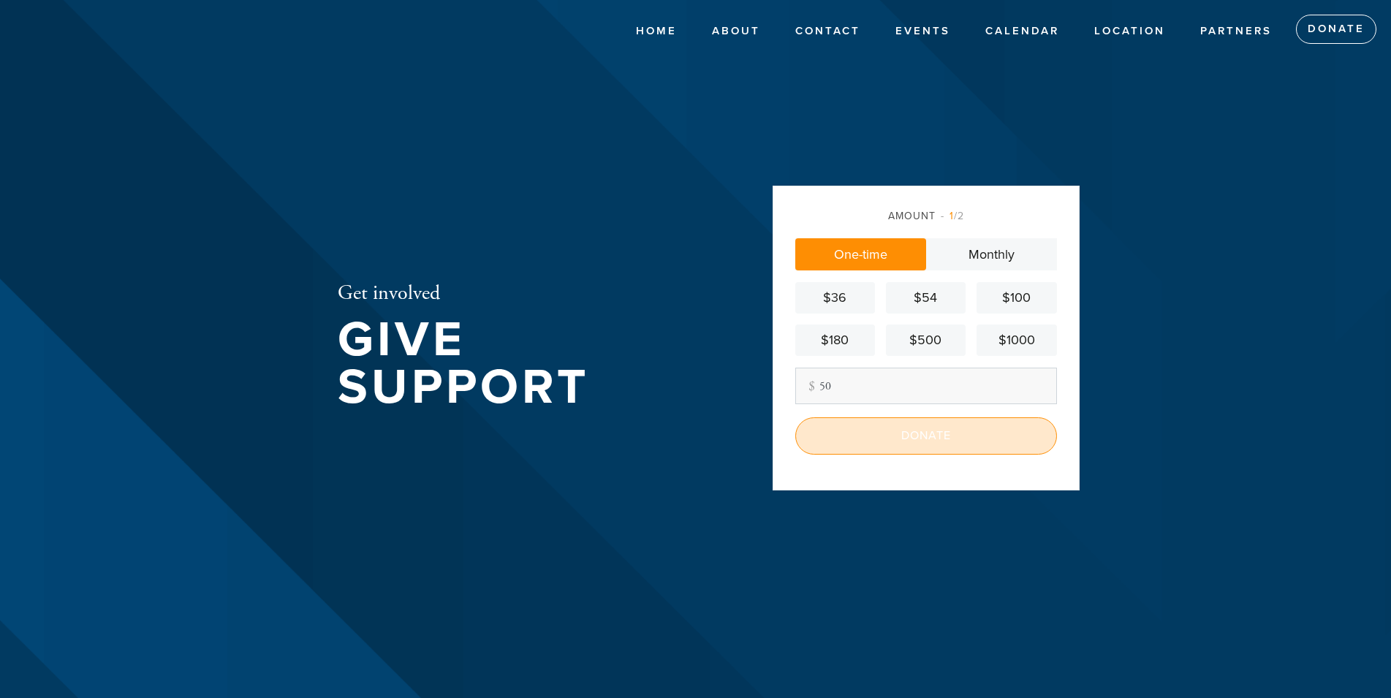
type input "50"
click at [883, 439] on input "Donate" at bounding box center [927, 435] width 262 height 37
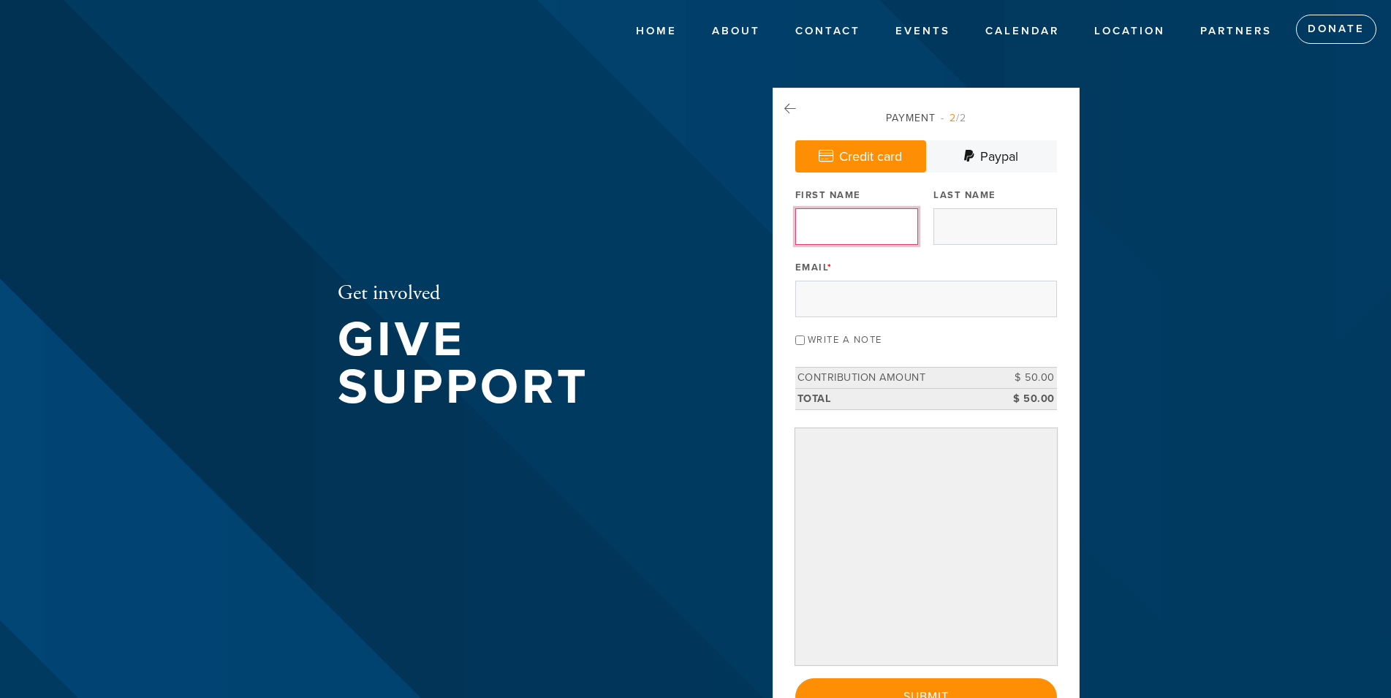
click at [834, 219] on input "First Name" at bounding box center [857, 226] width 123 height 37
type input "Ron"
type input "Janfaza"
type input "janfazalaw@yahoo.com"
click at [699, 265] on div "Get involved Give Support" at bounding box center [531, 349] width 461 height 523
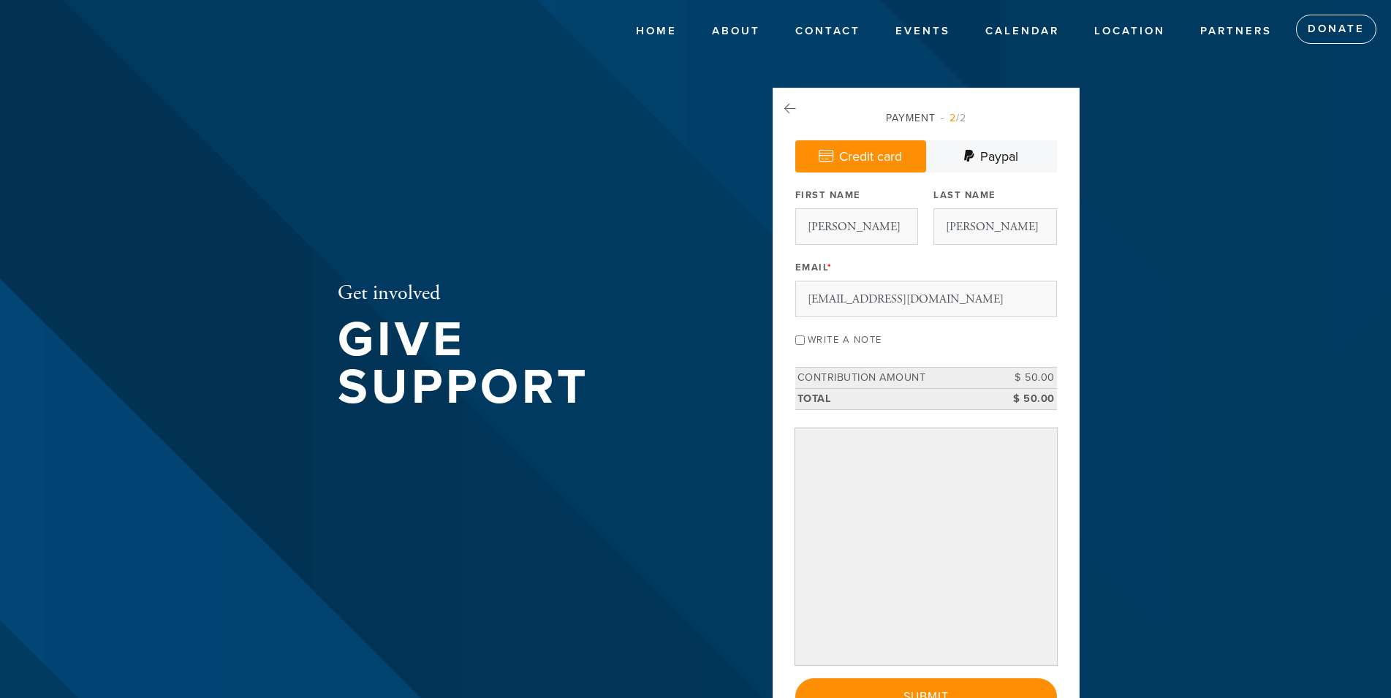
click at [799, 339] on input "Write a note" at bounding box center [801, 341] width 10 height 10
checkbox input "true"
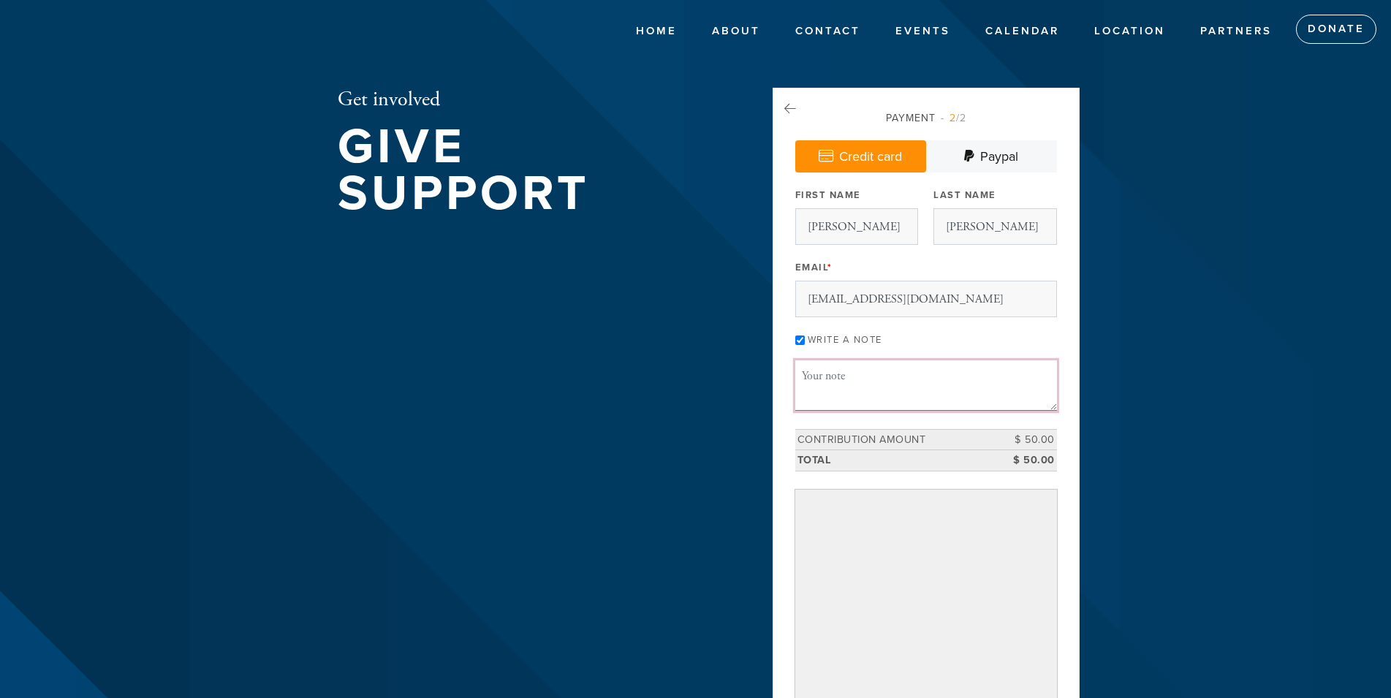
click at [827, 390] on textarea "Message or dedication" at bounding box center [927, 385] width 262 height 50
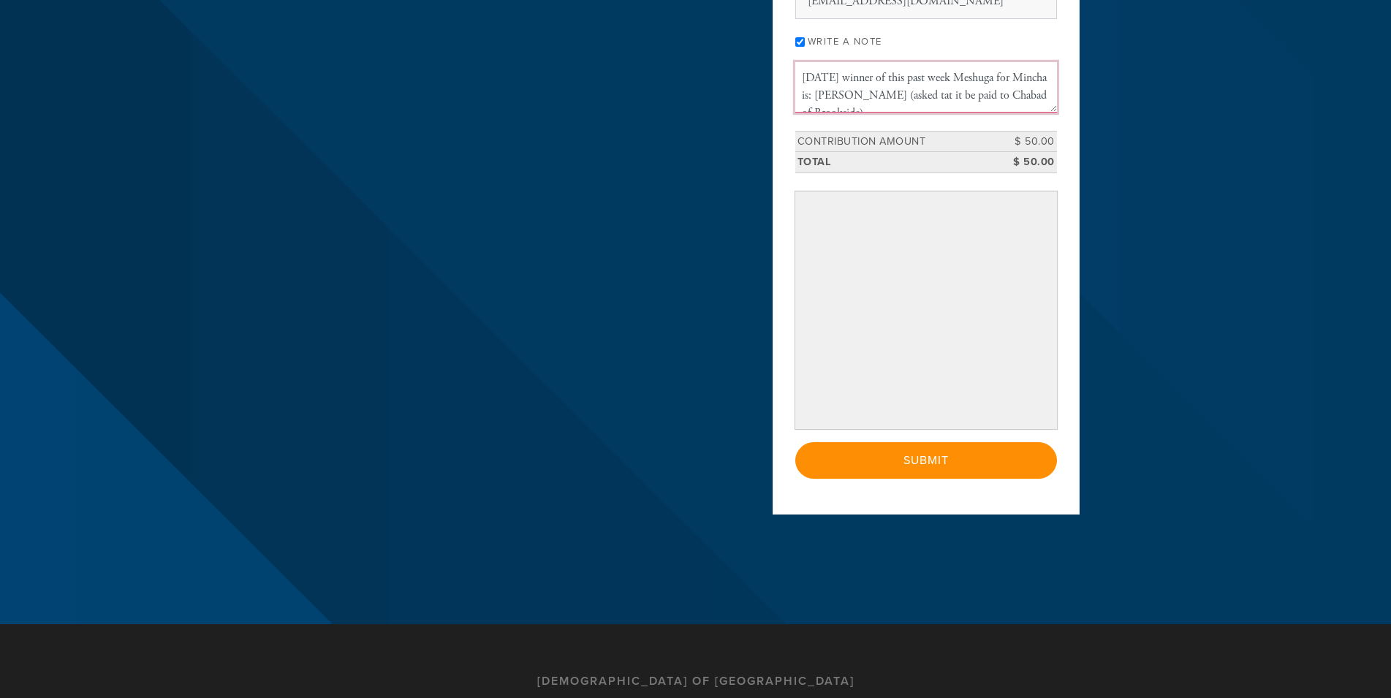
type textarea "8-9-25 winner of this past week Meshuga for Mincha is: Shlomi Ifra (asked tat i…"
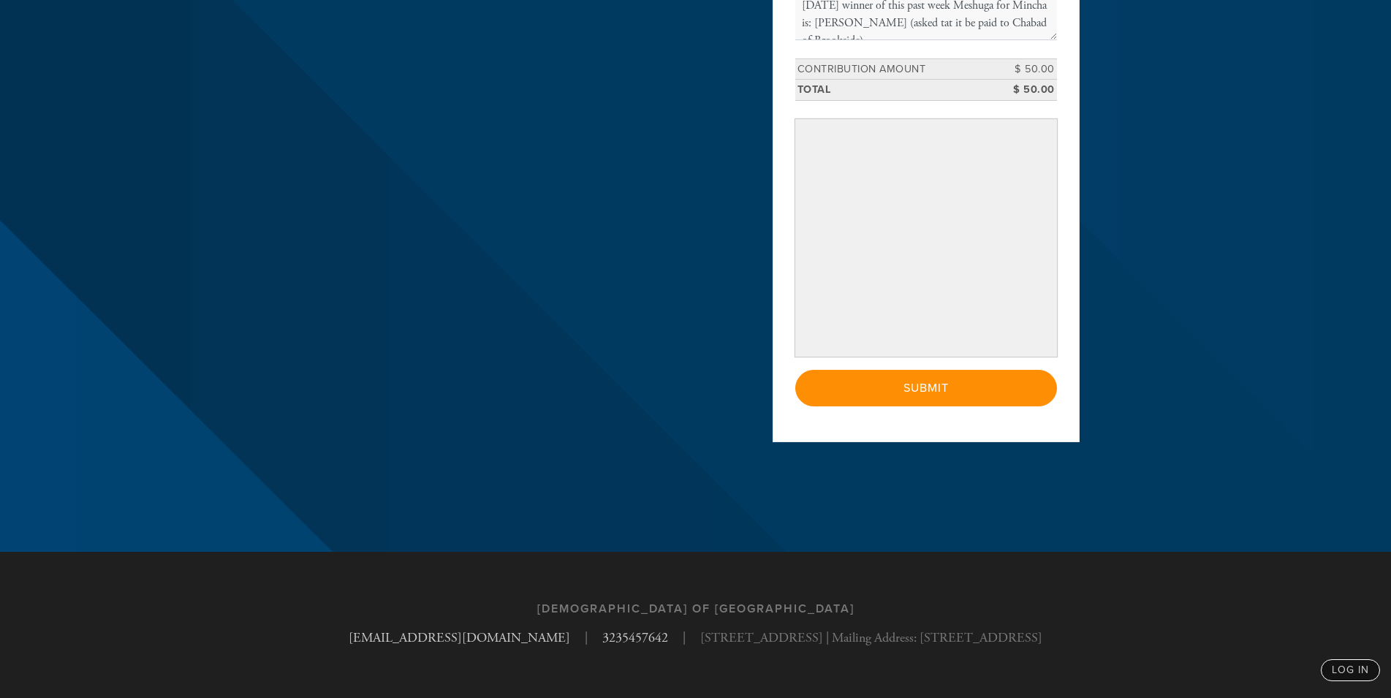
scroll to position [383, 0]
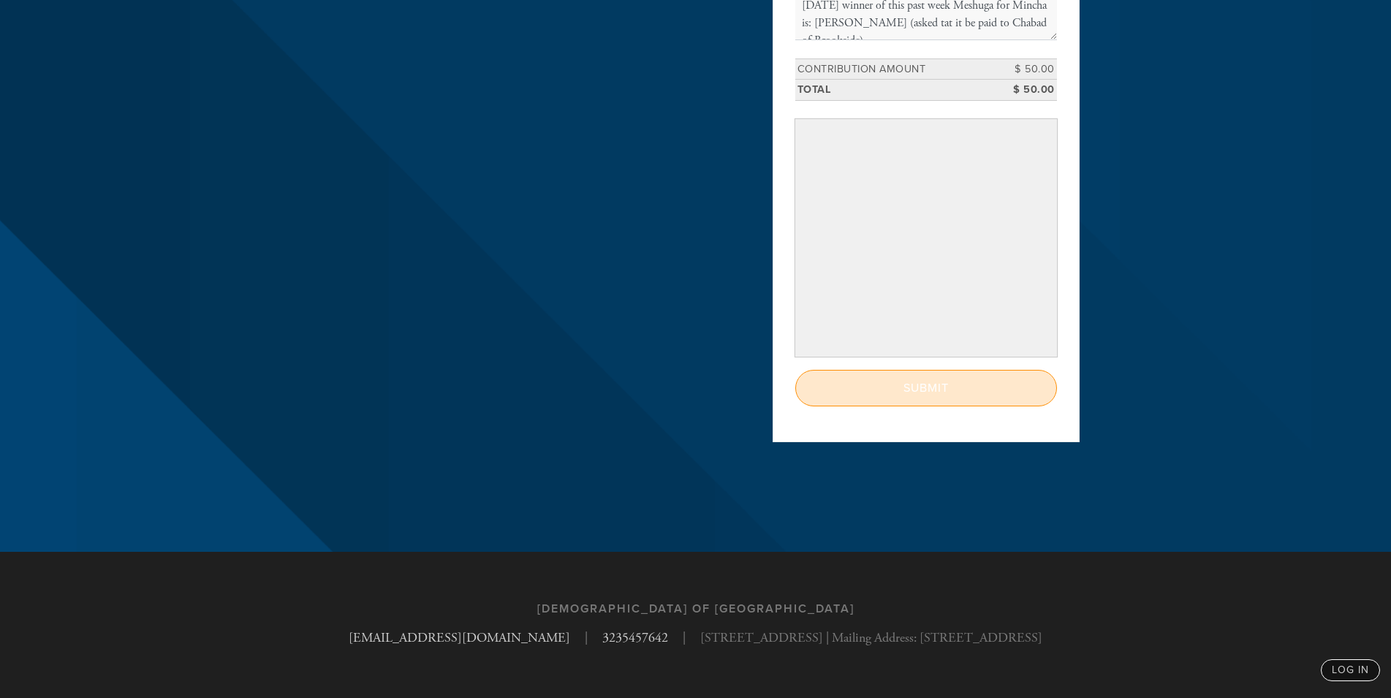
click at [934, 391] on input "Submit" at bounding box center [927, 388] width 262 height 37
click at [920, 392] on input "Submit" at bounding box center [927, 388] width 262 height 37
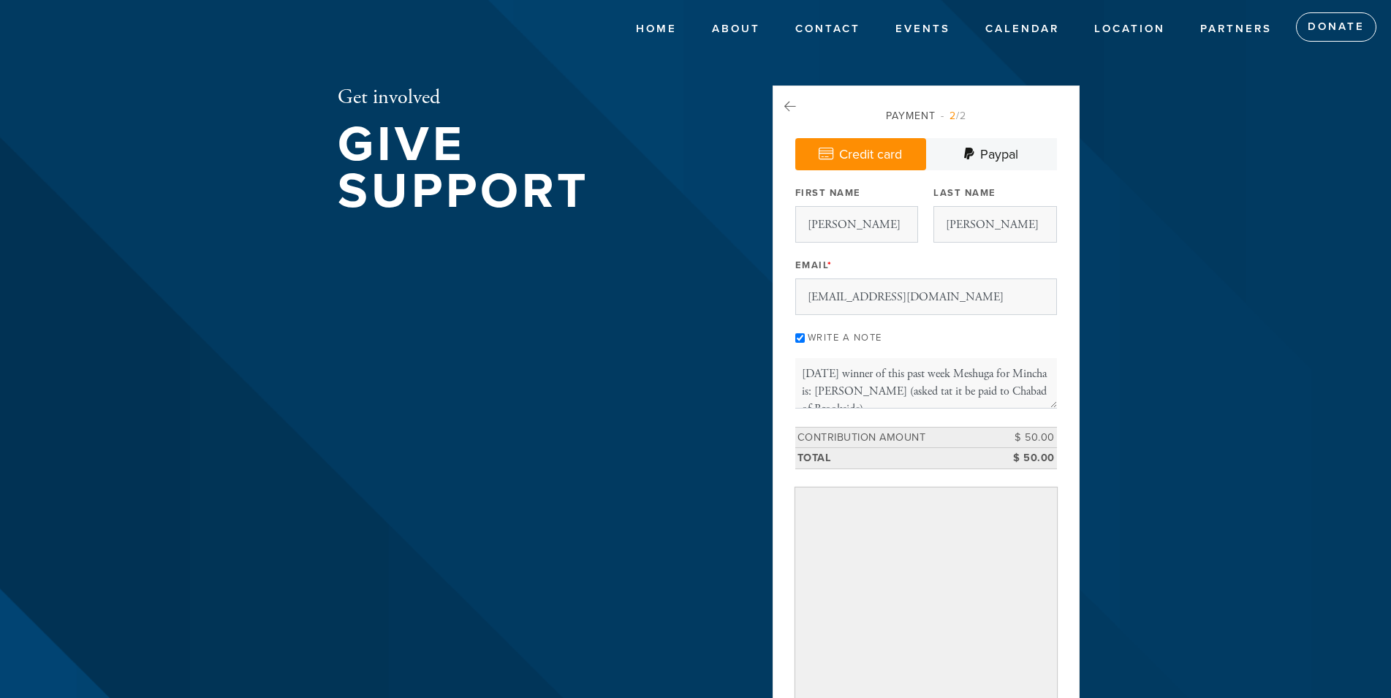
scroll to position [0, 0]
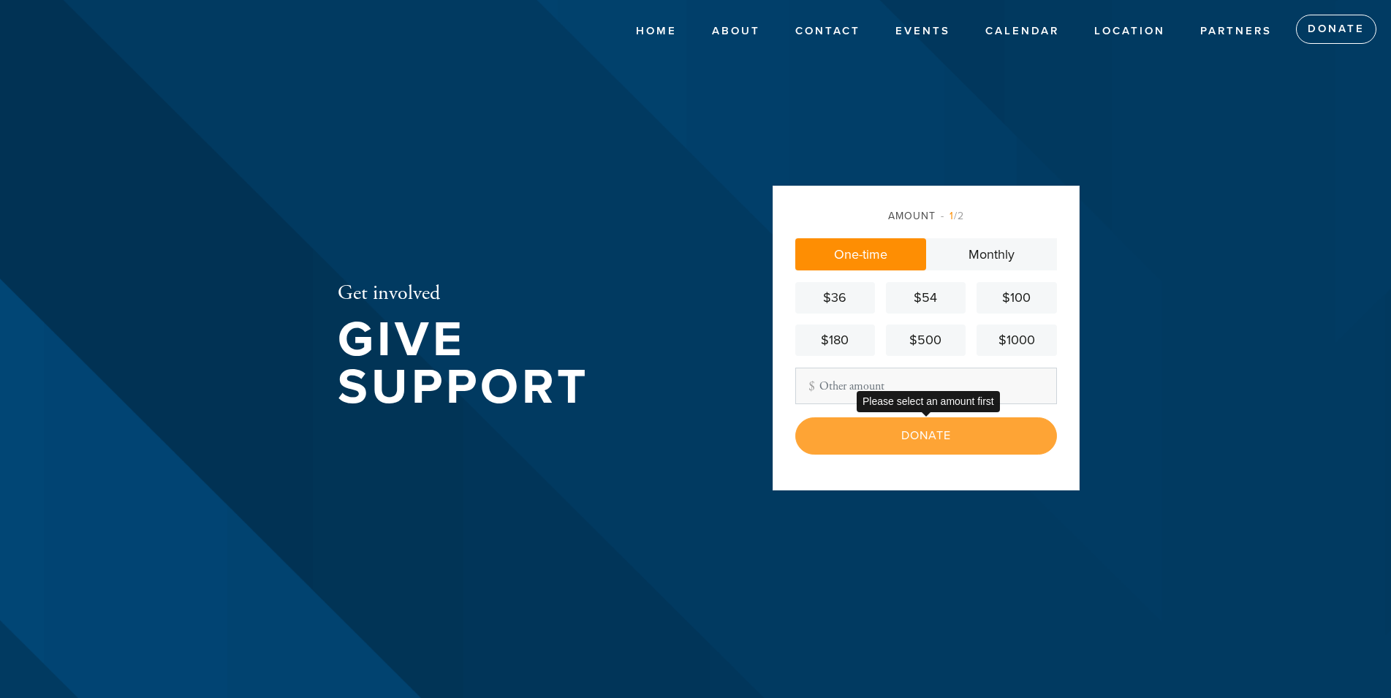
click at [915, 442] on div "Donate" at bounding box center [927, 435] width 262 height 37
click at [828, 377] on input "Other Amount" at bounding box center [927, 386] width 262 height 37
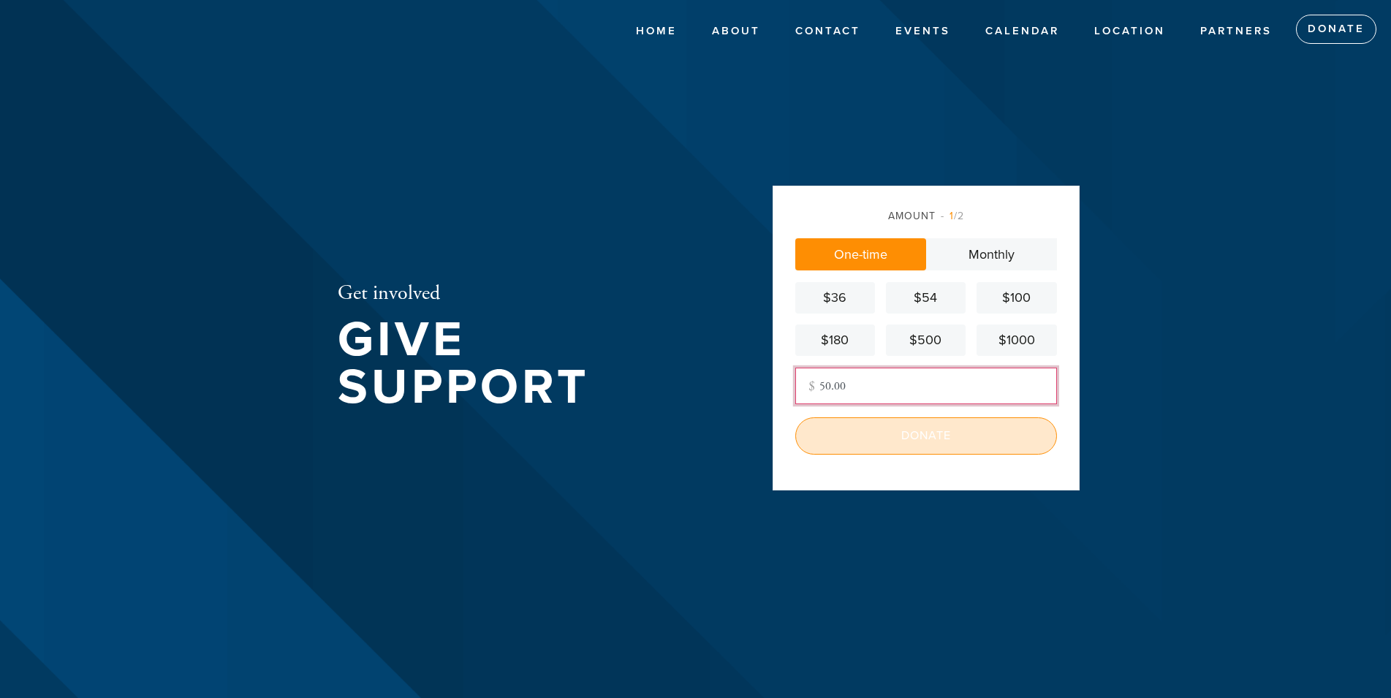
type input "50.00"
click at [901, 448] on input "Donate" at bounding box center [927, 435] width 262 height 37
type input "50"
click at [853, 440] on input "Donate" at bounding box center [927, 435] width 262 height 37
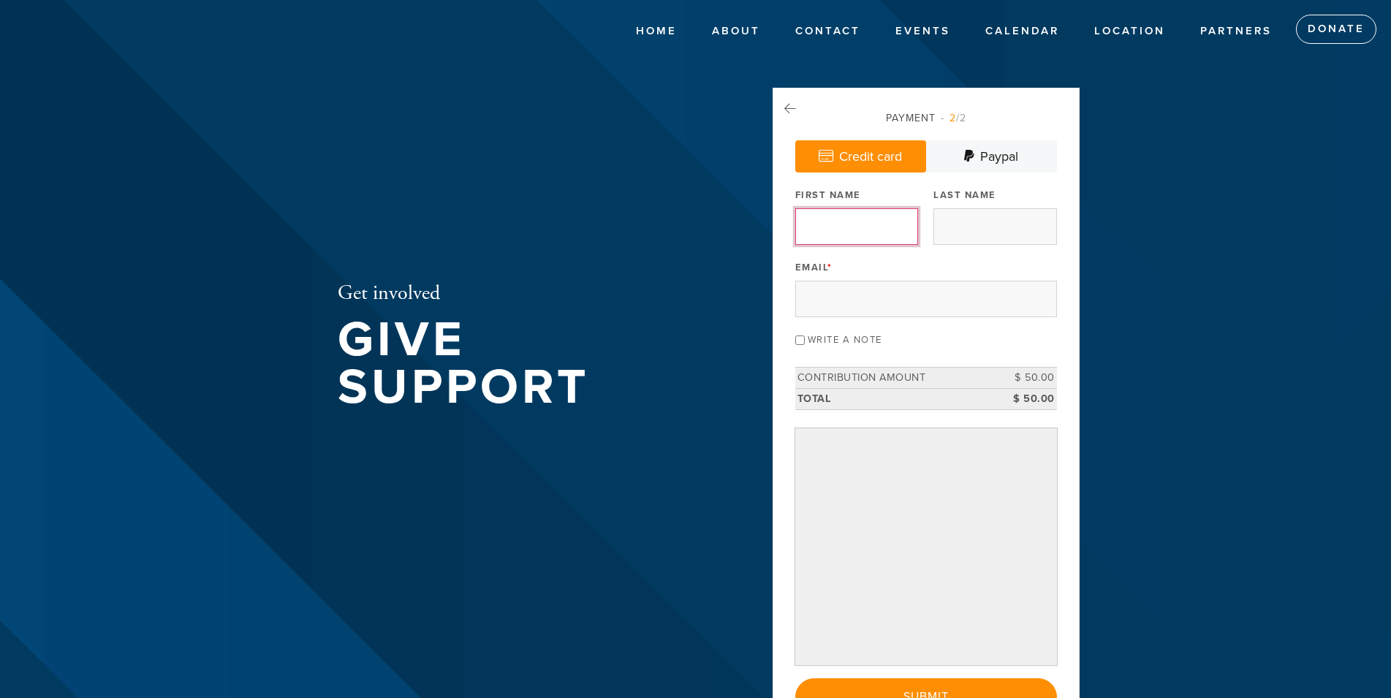
click at [834, 222] on input "First Name" at bounding box center [857, 226] width 123 height 37
type input "[PERSON_NAME]"
type input "[EMAIL_ADDRESS][DOMAIN_NAME]"
click at [614, 276] on div "Get involved Give Support" at bounding box center [531, 349] width 461 height 523
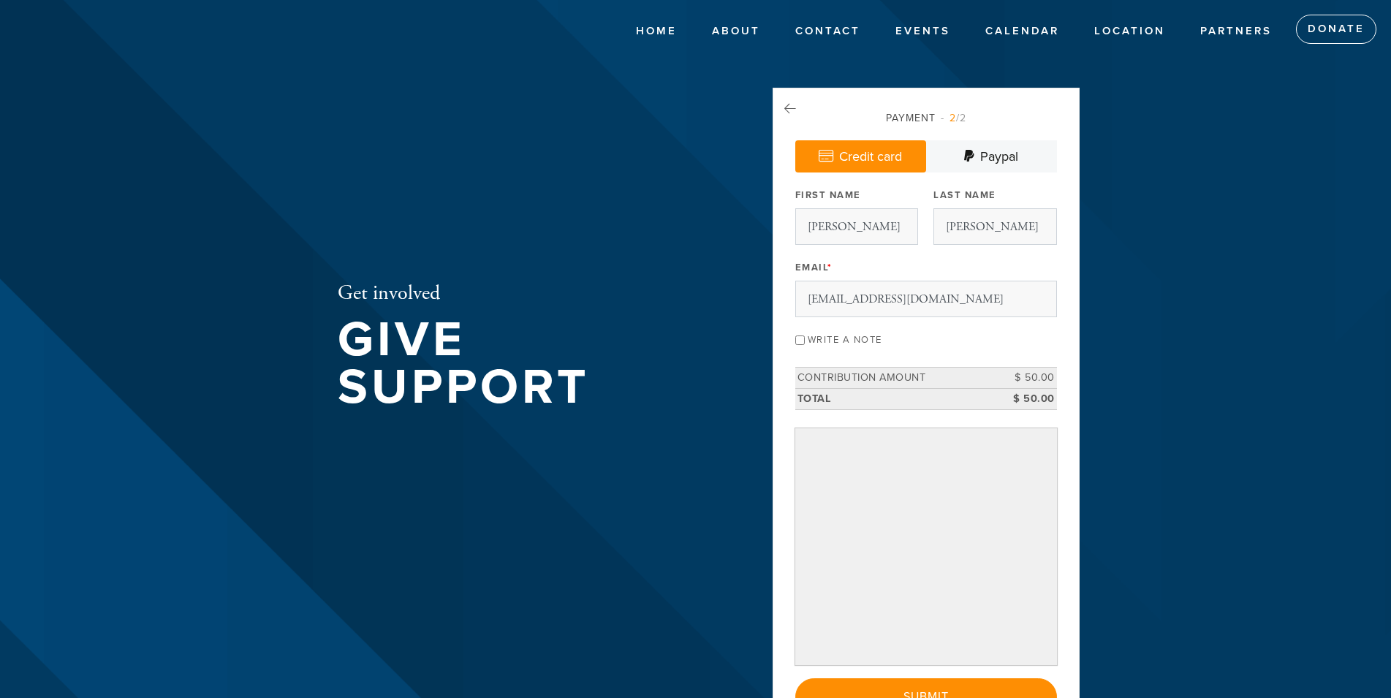
click at [803, 342] on input "Write a note" at bounding box center [801, 341] width 10 height 10
checkbox input "true"
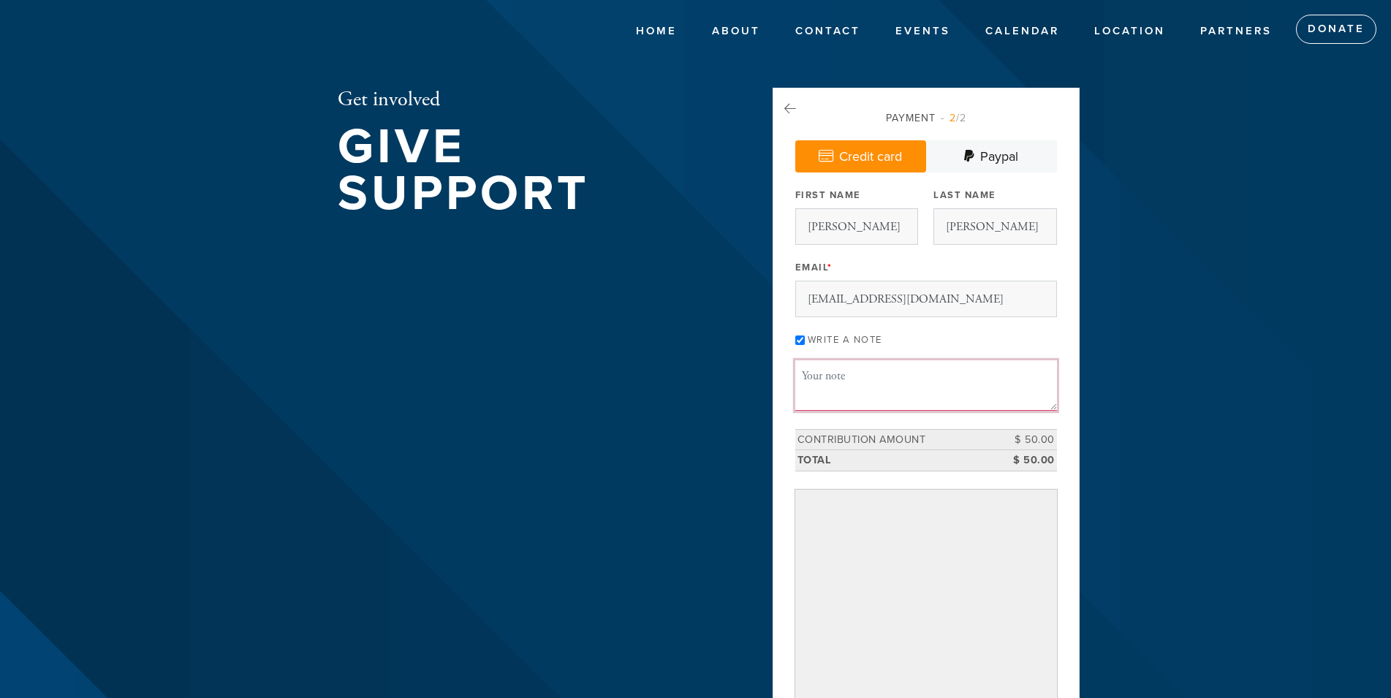
click at [828, 382] on textarea "Message or dedication" at bounding box center [927, 385] width 262 height 50
type textarea "Winner of this past week Meshuga for Mincha is [PERSON_NAME] $50 (asked to dona…"
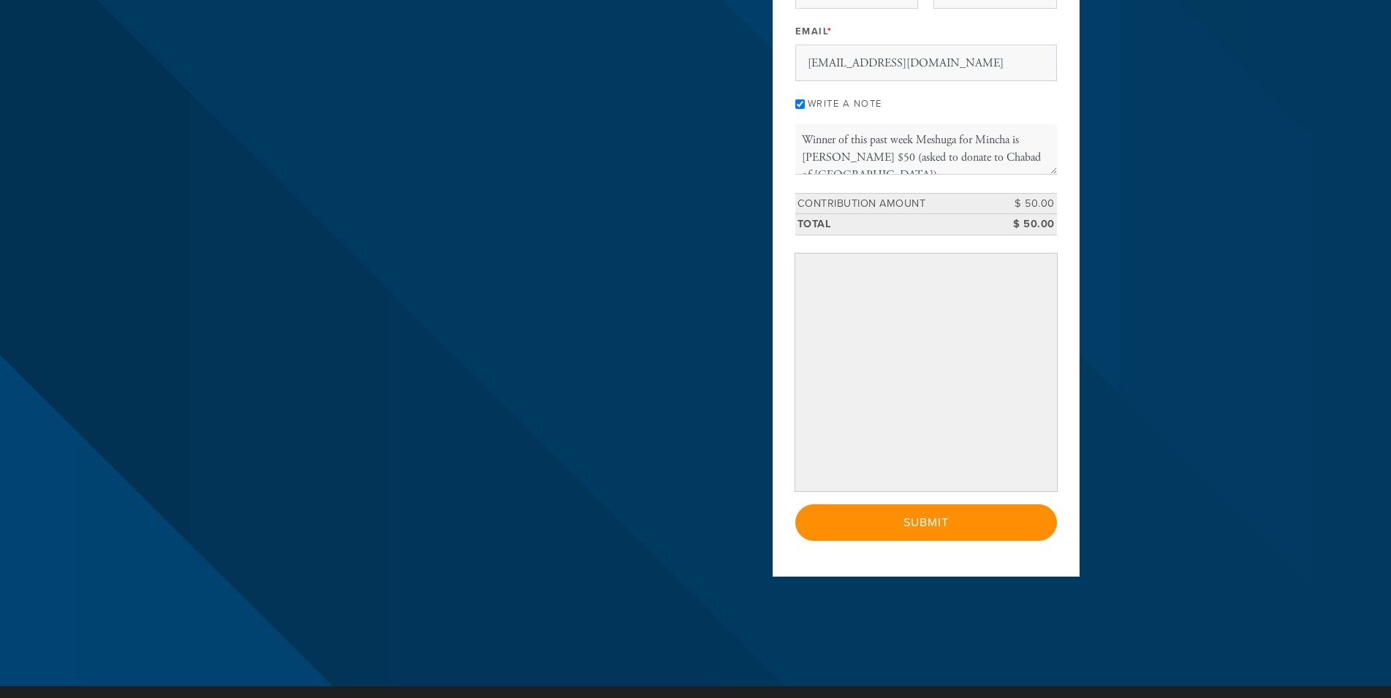
scroll to position [259, 0]
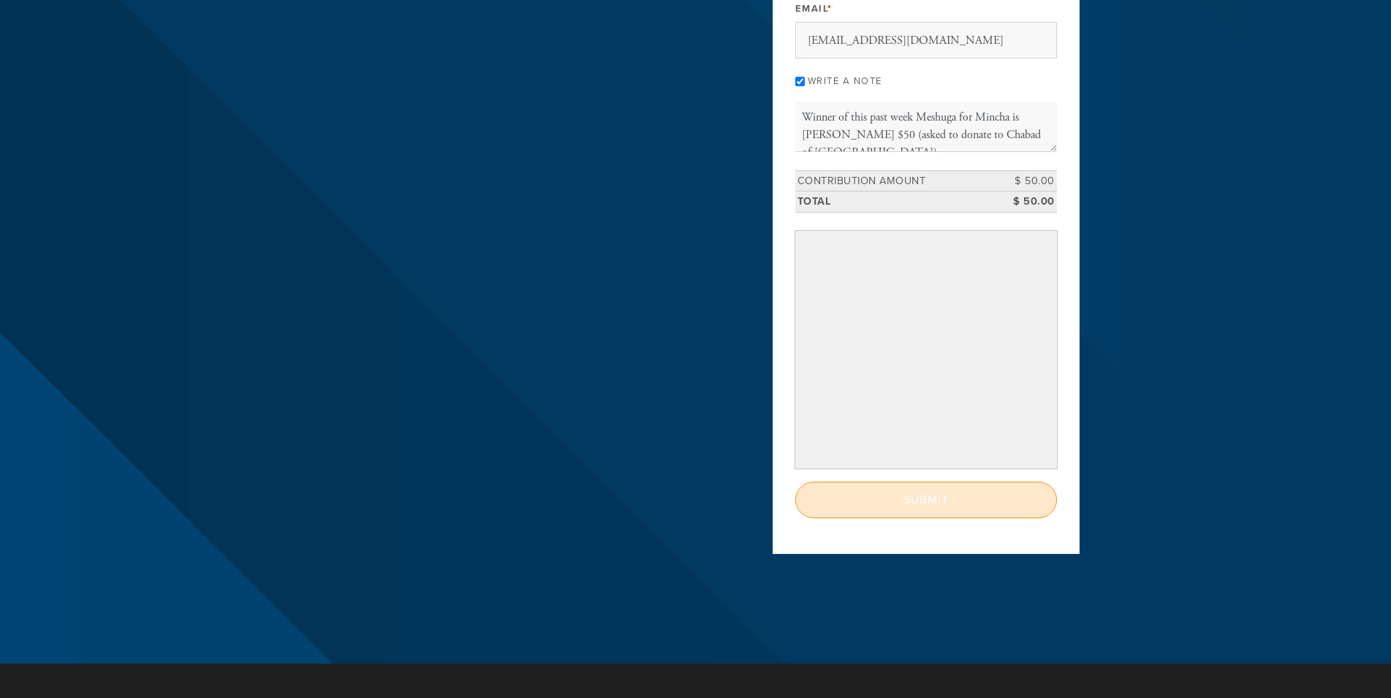
click at [926, 511] on input "Submit" at bounding box center [927, 500] width 262 height 37
click at [926, 511] on div "< Previous Page Submit" at bounding box center [927, 500] width 262 height 37
